Goal: Complete application form

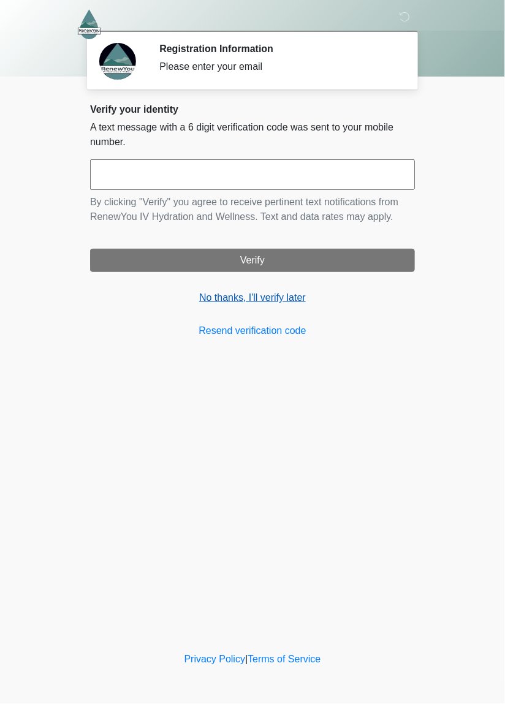
click at [290, 303] on link "No thanks, I'll verify later" at bounding box center [252, 297] width 325 height 15
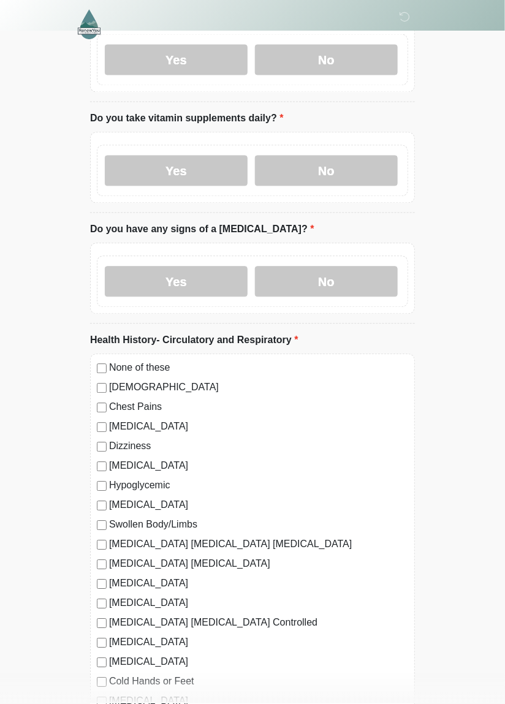
scroll to position [476, 0]
click at [145, 308] on div "Yes No" at bounding box center [252, 278] width 325 height 71
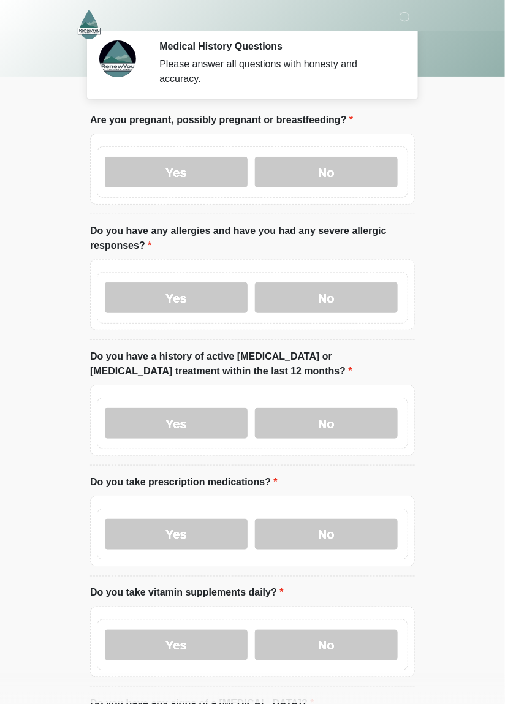
scroll to position [0, 0]
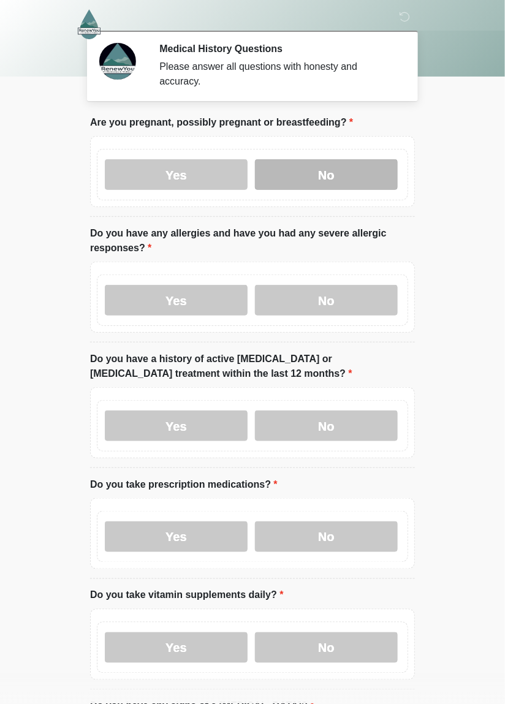
click at [366, 183] on label "No" at bounding box center [326, 174] width 143 height 31
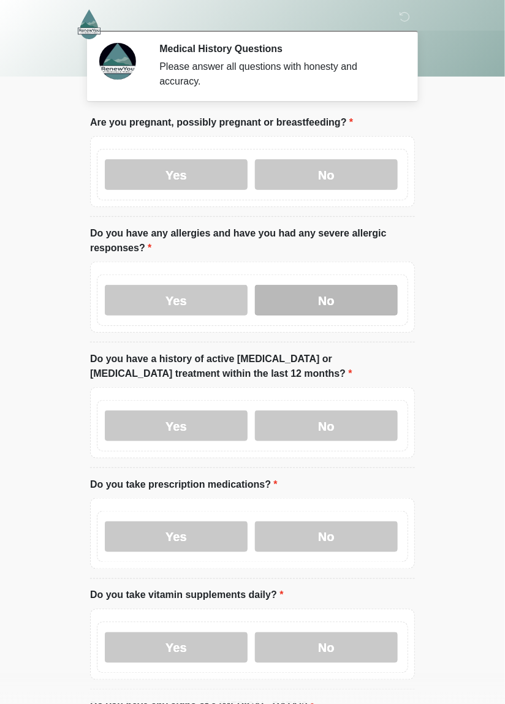
click at [350, 312] on label "No" at bounding box center [326, 300] width 143 height 31
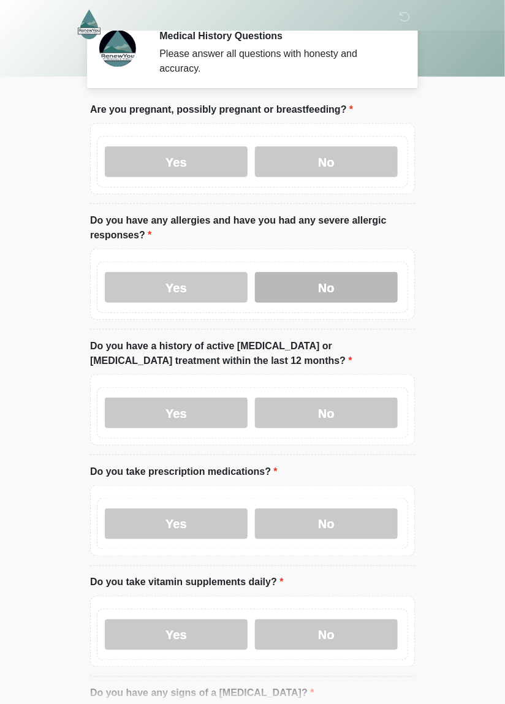
scroll to position [34, 0]
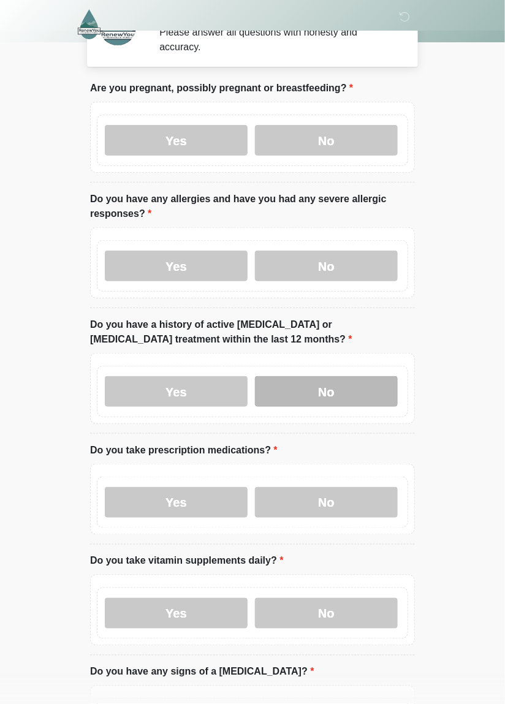
click at [369, 397] on label "No" at bounding box center [326, 391] width 143 height 31
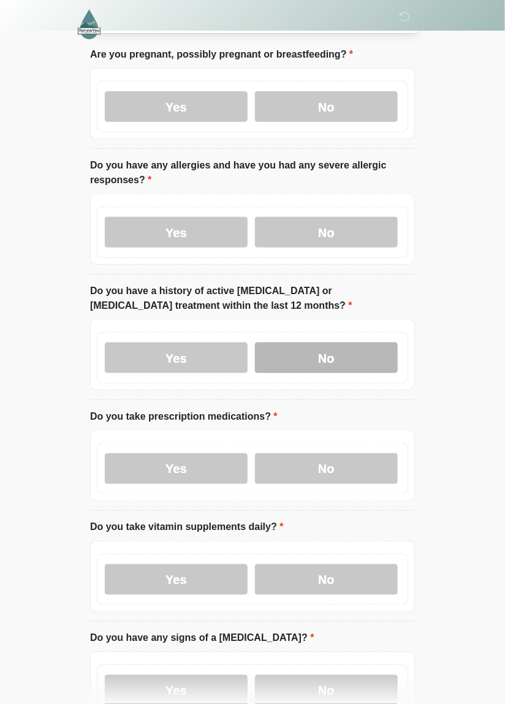
scroll to position [157, 0]
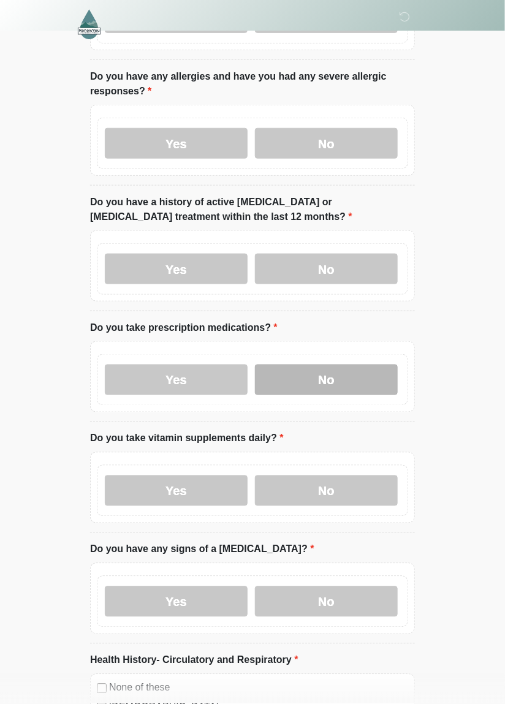
click at [346, 385] on label "No" at bounding box center [326, 379] width 143 height 31
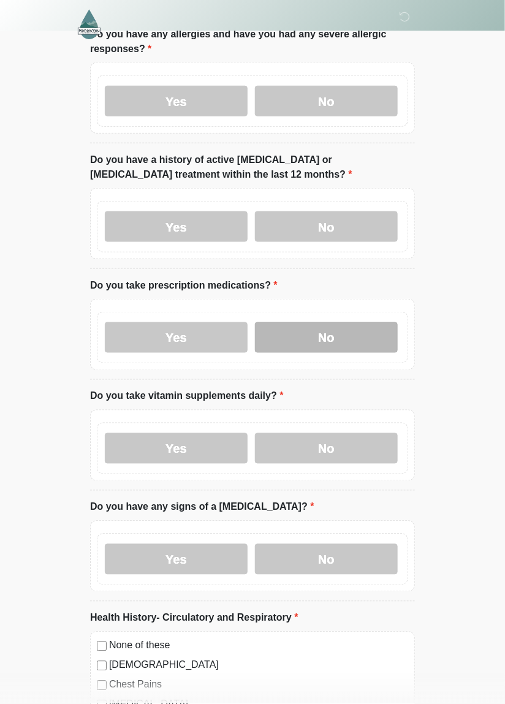
scroll to position [270, 0]
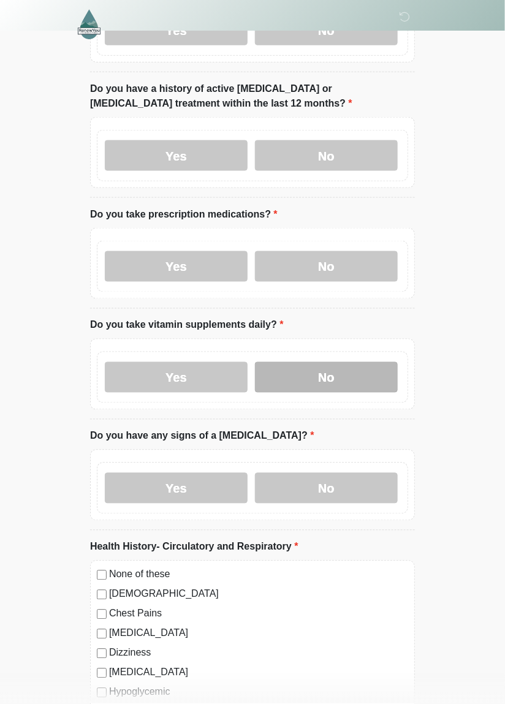
click at [364, 383] on label "No" at bounding box center [326, 377] width 143 height 31
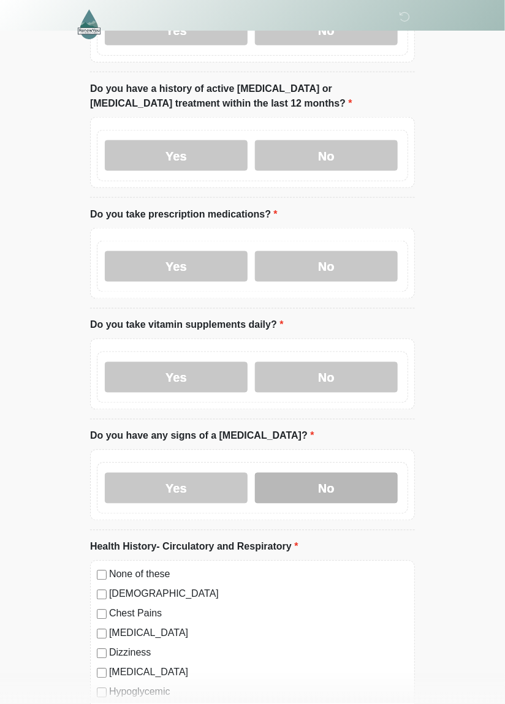
click at [328, 492] on label "No" at bounding box center [326, 488] width 143 height 31
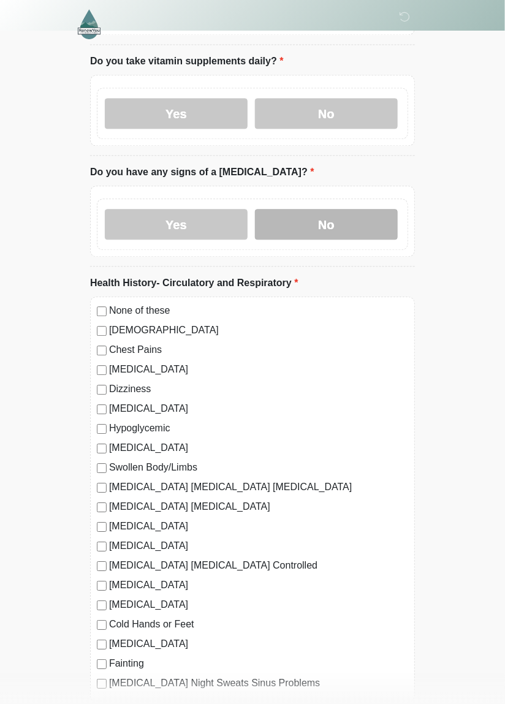
scroll to position [529, 0]
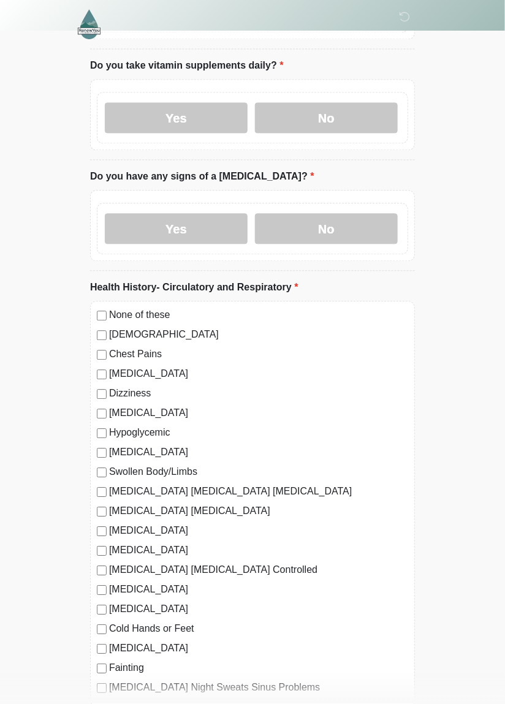
click at [156, 317] on label "None of these" at bounding box center [258, 315] width 299 height 15
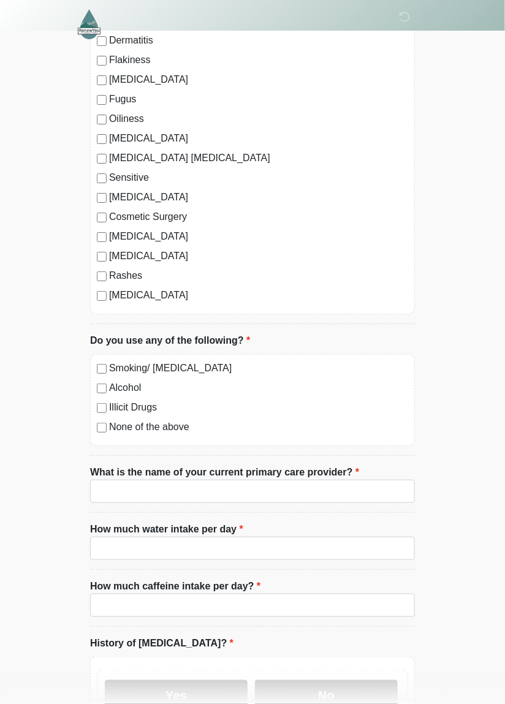
scroll to position [3068, 0]
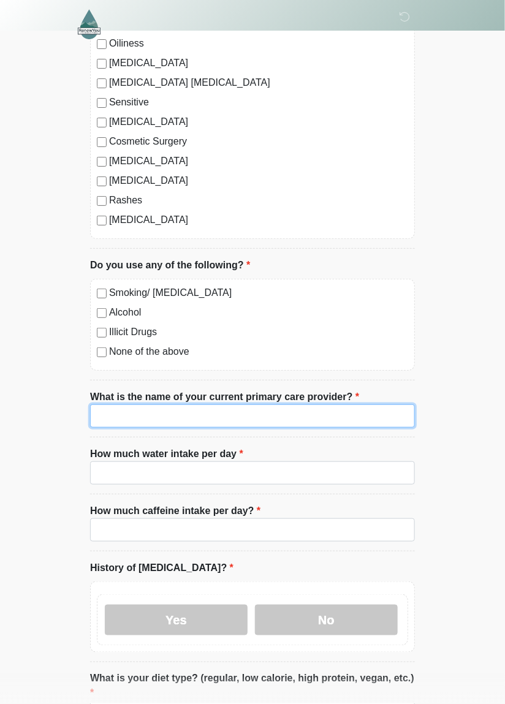
click at [102, 412] on input "What is the name of your current primary care provider?" at bounding box center [252, 415] width 325 height 23
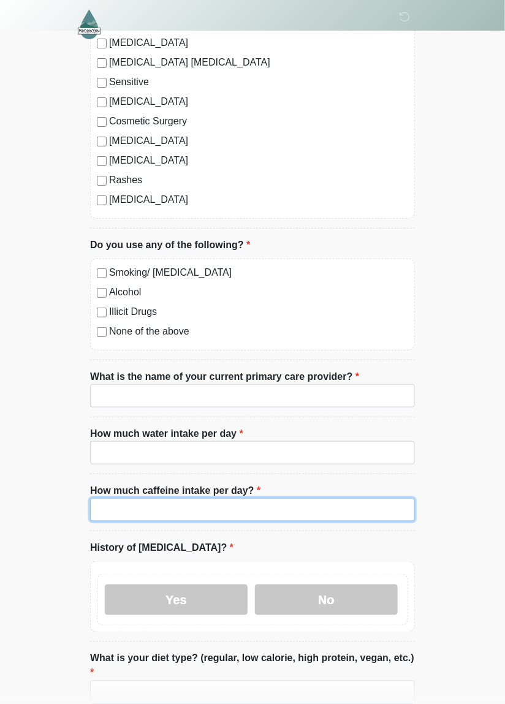
click at [336, 506] on input "How much caffeine intake per day?" at bounding box center [252, 509] width 325 height 23
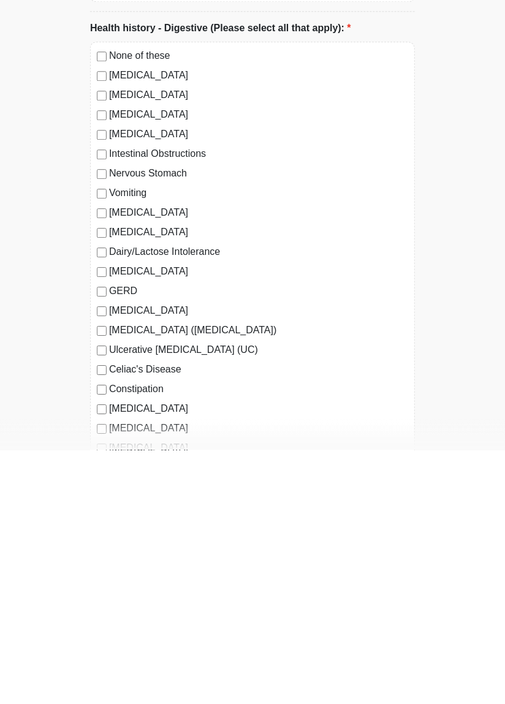
scroll to position [1504, 0]
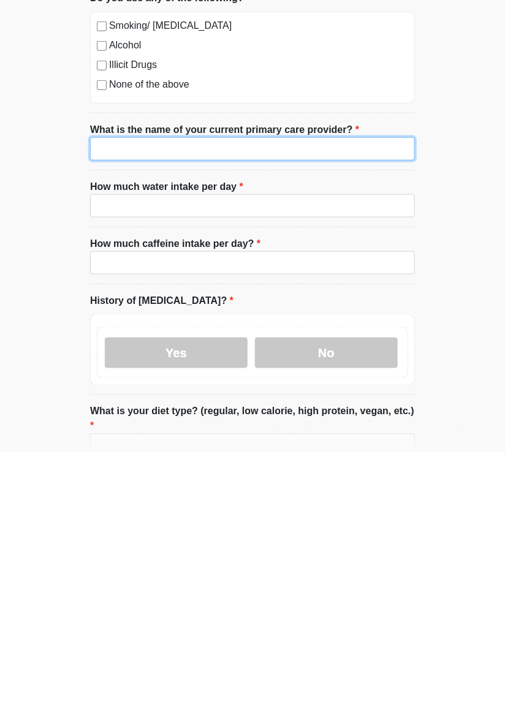
click at [339, 399] on input "What is the name of your current primary care provider?" at bounding box center [252, 400] width 325 height 23
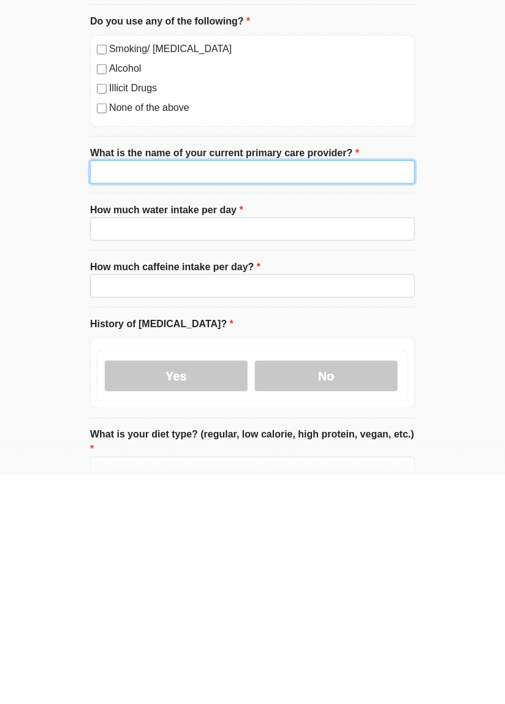
type input "*"
type input "**********"
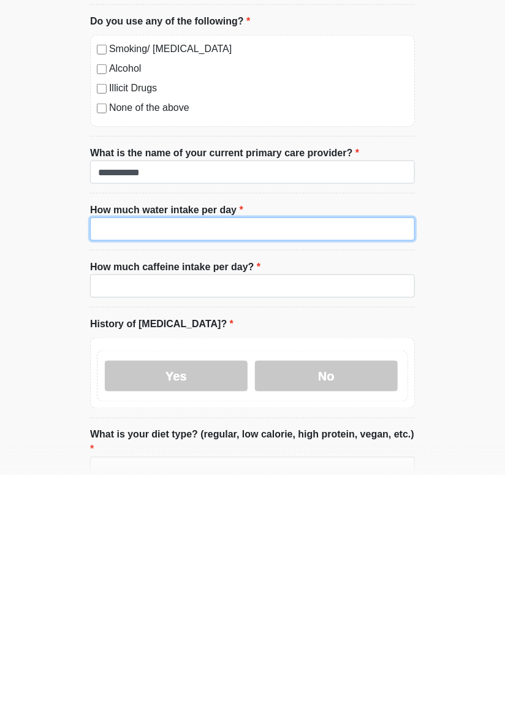
click at [113, 455] on input "How much water intake per day" at bounding box center [252, 457] width 325 height 23
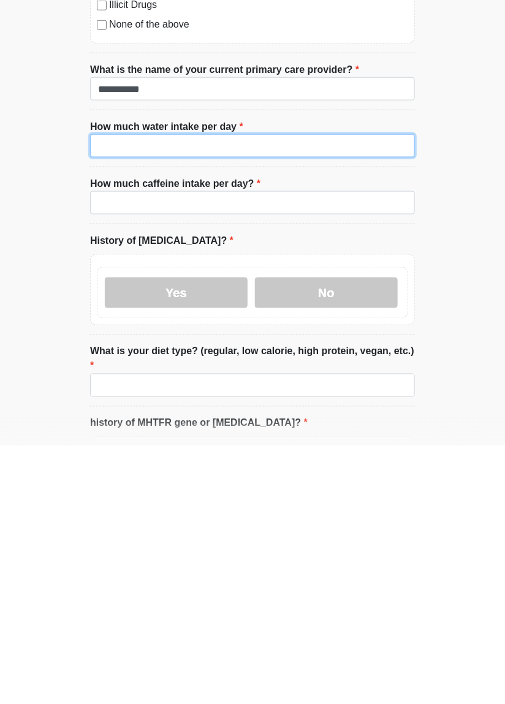
scroll to position [3223, 0]
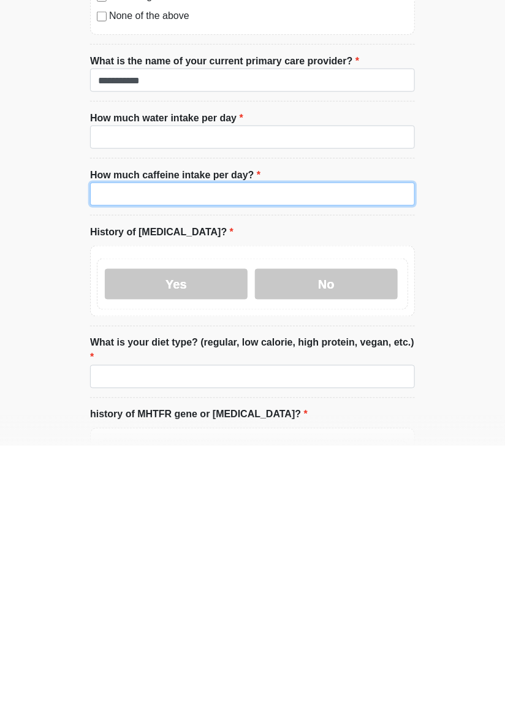
click at [107, 450] on input "How much caffeine intake per day?" at bounding box center [252, 451] width 325 height 23
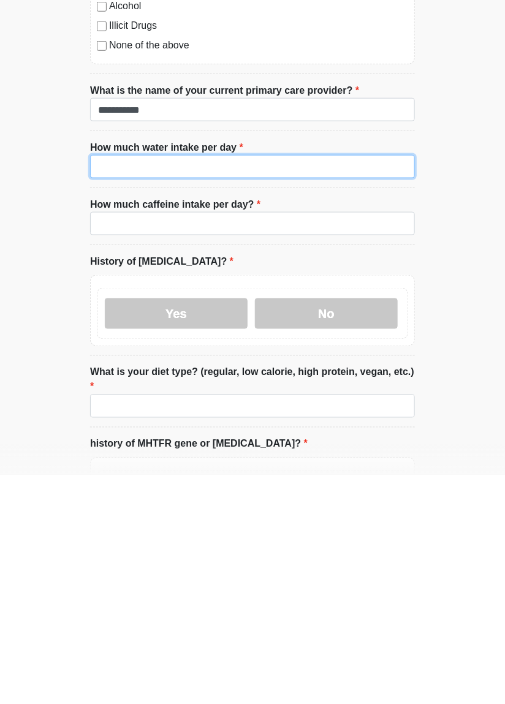
click at [110, 392] on input "How much water intake per day" at bounding box center [252, 394] width 325 height 23
click at [356, 393] on input "How much water intake per day" at bounding box center [252, 394] width 325 height 23
click at [329, 390] on input "How much water intake per day" at bounding box center [252, 394] width 325 height 23
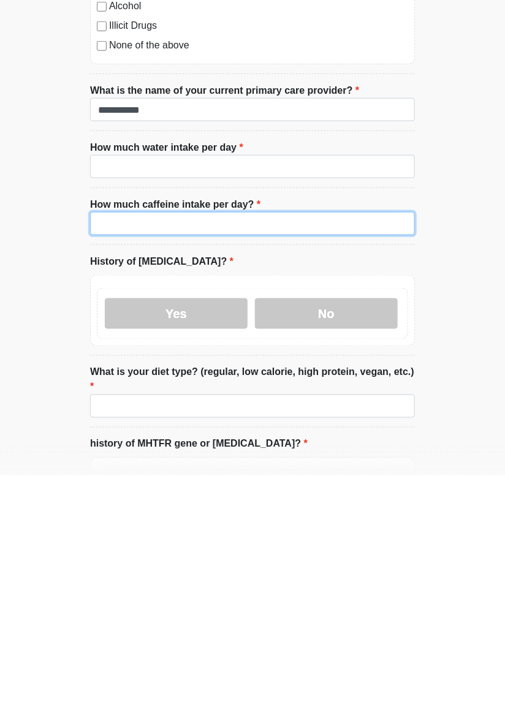
click at [339, 443] on input "How much caffeine intake per day?" at bounding box center [252, 451] width 325 height 23
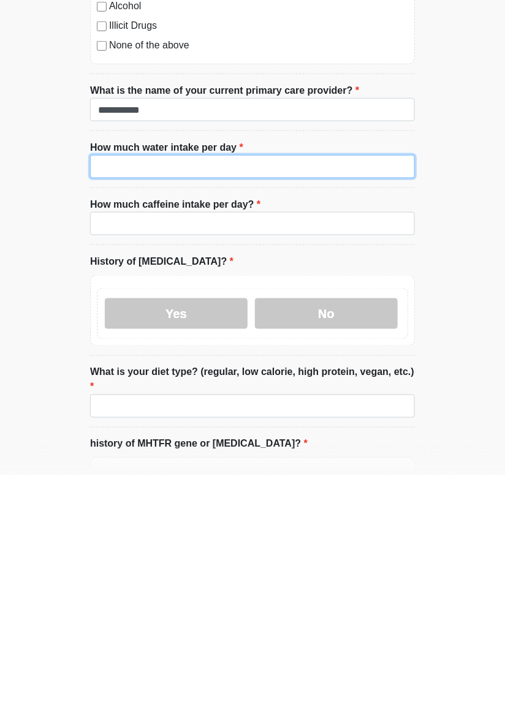
click at [294, 385] on input "How much water intake per day" at bounding box center [252, 394] width 325 height 23
type input "*"
type input "*********"
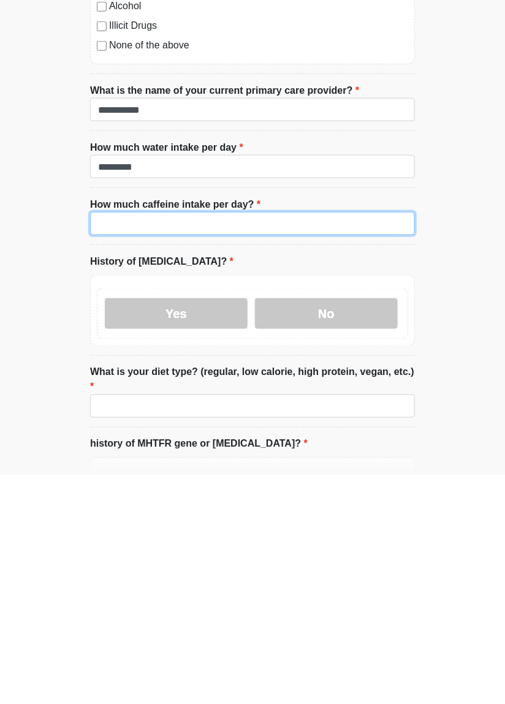
click at [277, 450] on input "How much caffeine intake per day?" at bounding box center [252, 451] width 325 height 23
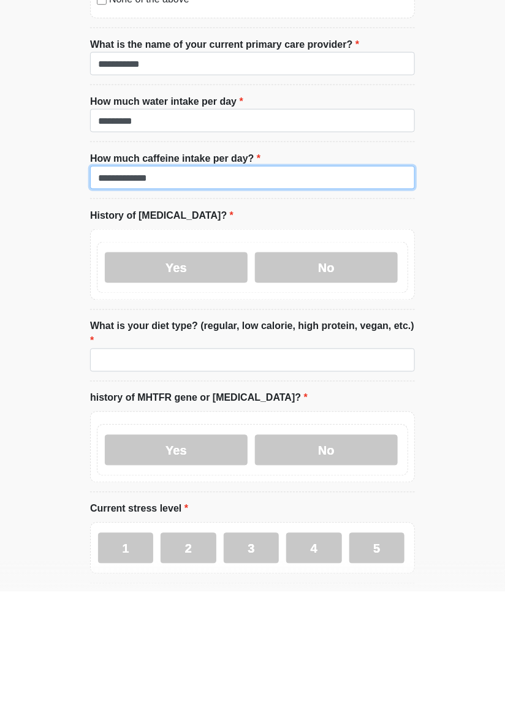
scroll to position [3385, 0]
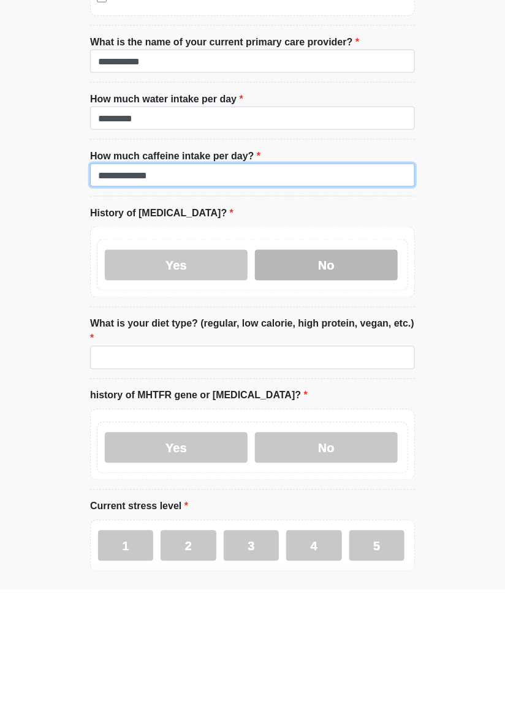
type input "**********"
click at [356, 375] on label "No" at bounding box center [326, 379] width 143 height 31
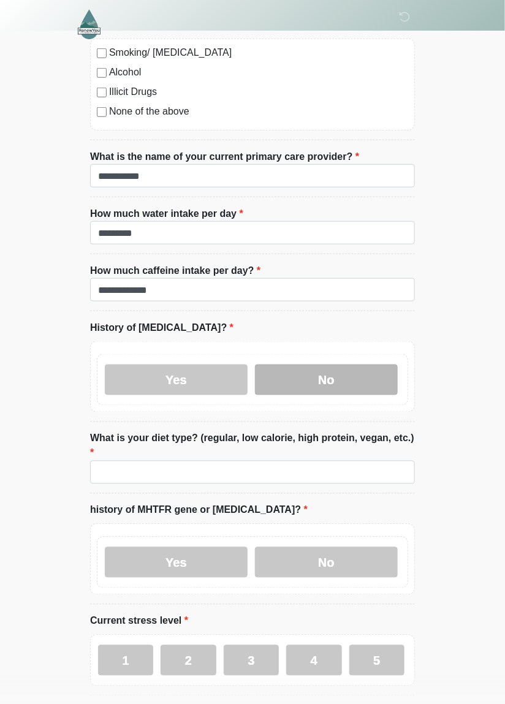
scroll to position [3394, 0]
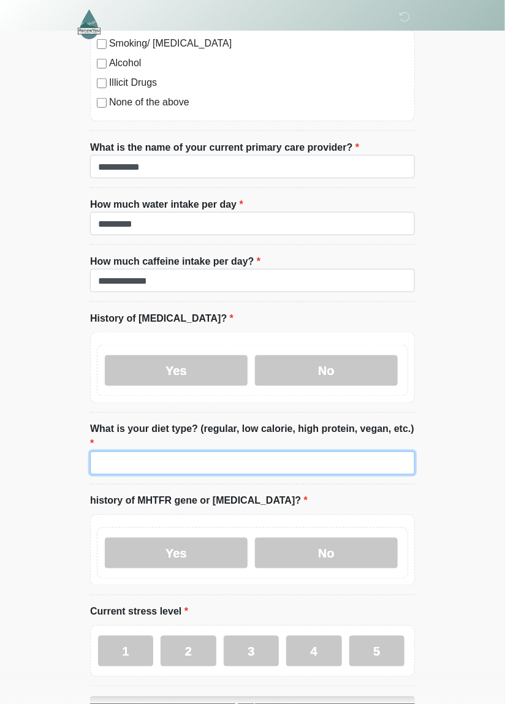
click at [308, 451] on input "What is your diet type? (regular, low calorie, high protein, vegan, etc.)" at bounding box center [252, 462] width 325 height 23
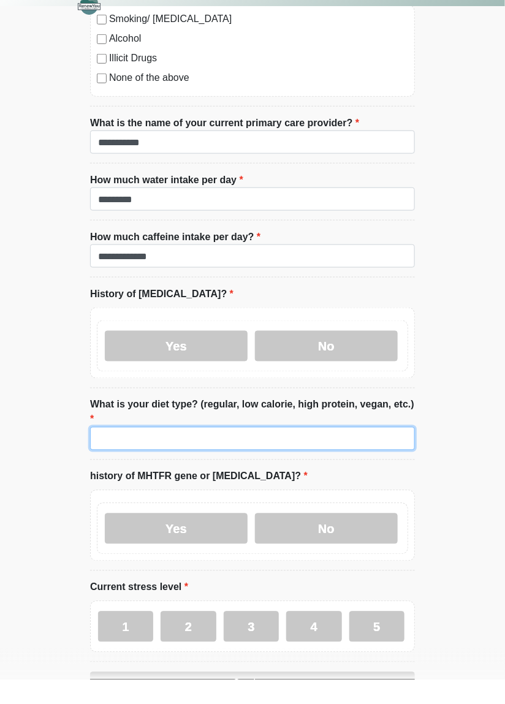
scroll to position [3399, 0]
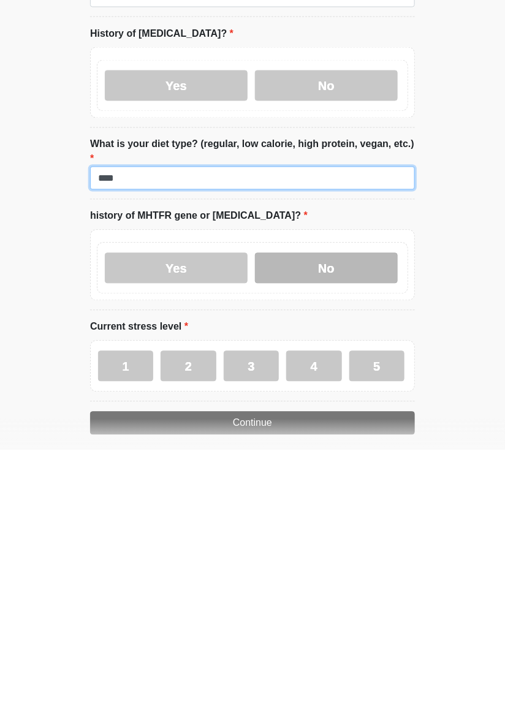
type input "****"
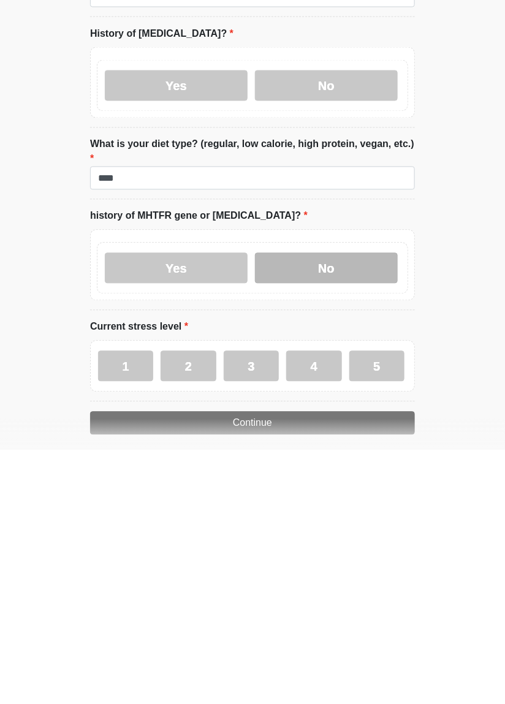
click at [342, 507] on label "No" at bounding box center [326, 522] width 143 height 31
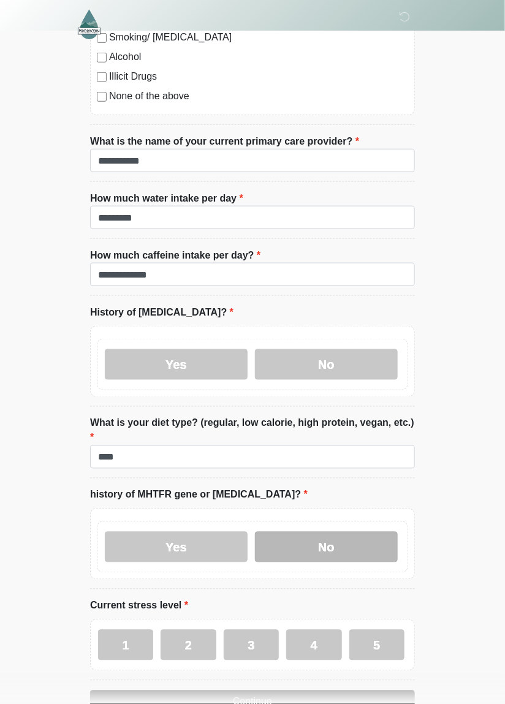
scroll to position [3390, 0]
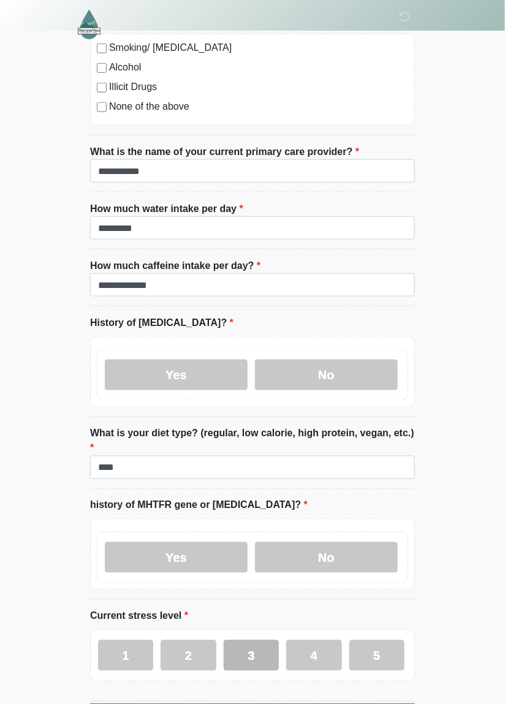
click at [258, 640] on label "3" at bounding box center [251, 655] width 55 height 31
click at [323, 701] on button "Continue" at bounding box center [252, 712] width 325 height 23
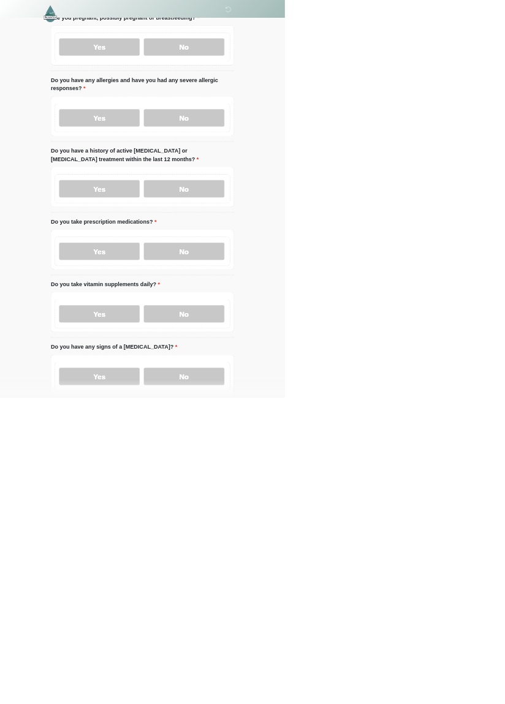
scroll to position [0, 0]
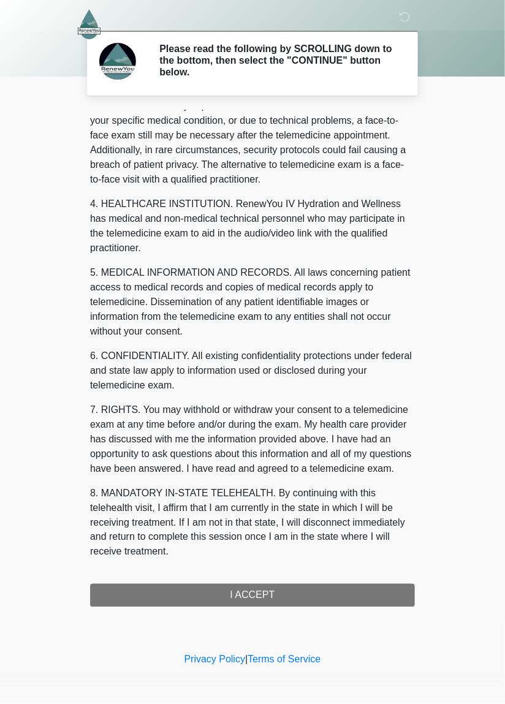
scroll to position [265, 0]
click at [397, 617] on div "‎ ‎ ‎ Please read the following by SCROLLING down to the bottom, then select th…" at bounding box center [252, 324] width 367 height 625
click at [306, 495] on p "8. MANDATORY IN-STATE TELEHEALTH. By continuing with this telehealth visit, I a…" at bounding box center [252, 522] width 325 height 73
click at [327, 487] on p "8. MANDATORY IN-STATE TELEHEALTH. By continuing with this telehealth visit, I a…" at bounding box center [252, 522] width 325 height 73
click at [337, 499] on p "8. MANDATORY IN-STATE TELEHEALTH. By continuing with this telehealth visit, I a…" at bounding box center [252, 522] width 325 height 73
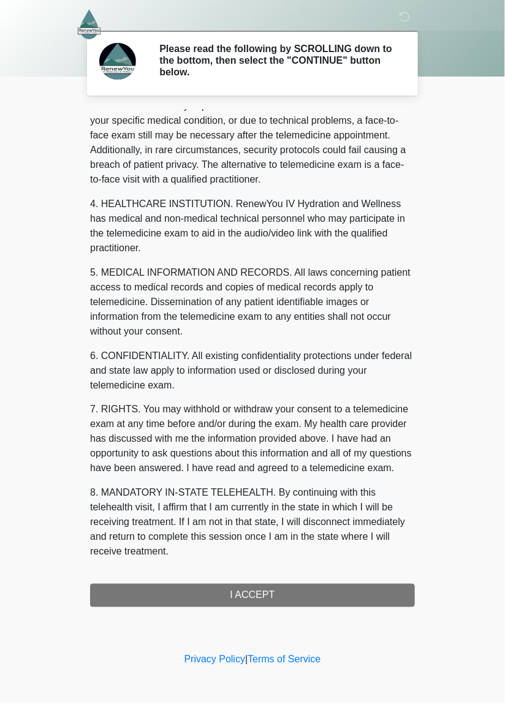
click at [56, 589] on body "‎ ‎ ‎ Please read the following by SCROLLING down to the bottom, then select th…" at bounding box center [252, 352] width 505 height 704
click at [337, 495] on p "8. MANDATORY IN-STATE TELEHEALTH. By continuing with this telehealth visit, I a…" at bounding box center [252, 522] width 325 height 73
click at [335, 492] on p "8. MANDATORY IN-STATE TELEHEALTH. By continuing with this telehealth visit, I a…" at bounding box center [252, 522] width 325 height 73
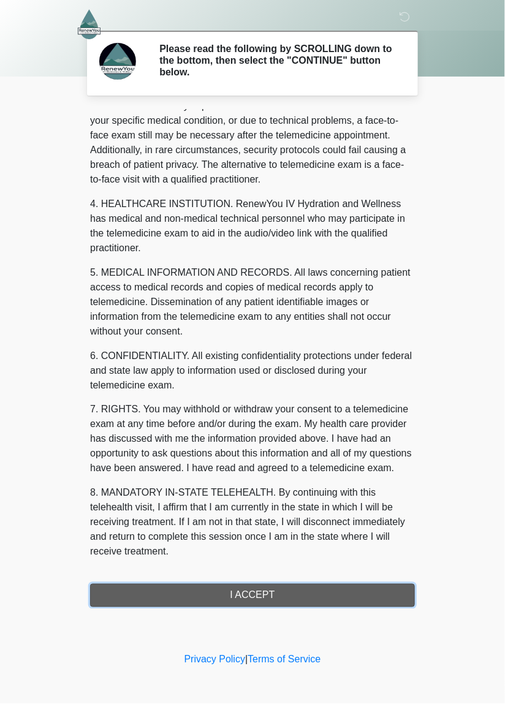
click at [352, 592] on button "I ACCEPT" at bounding box center [252, 595] width 325 height 23
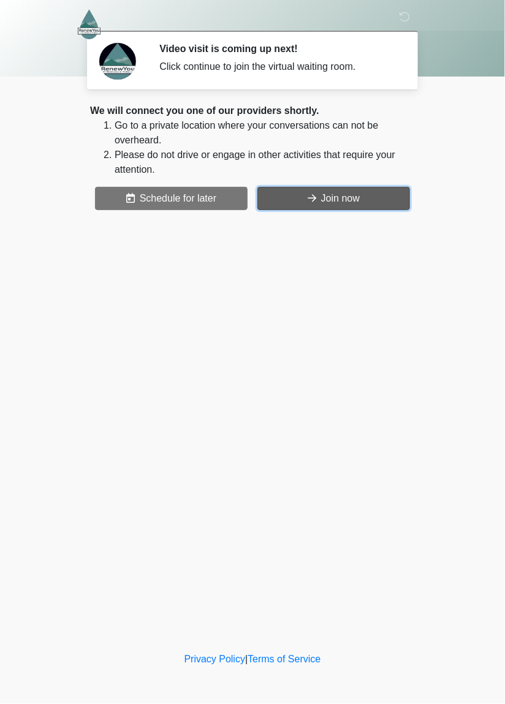
click at [393, 203] on button "Join now" at bounding box center [333, 198] width 152 height 23
